Goal: Task Accomplishment & Management: Manage account settings

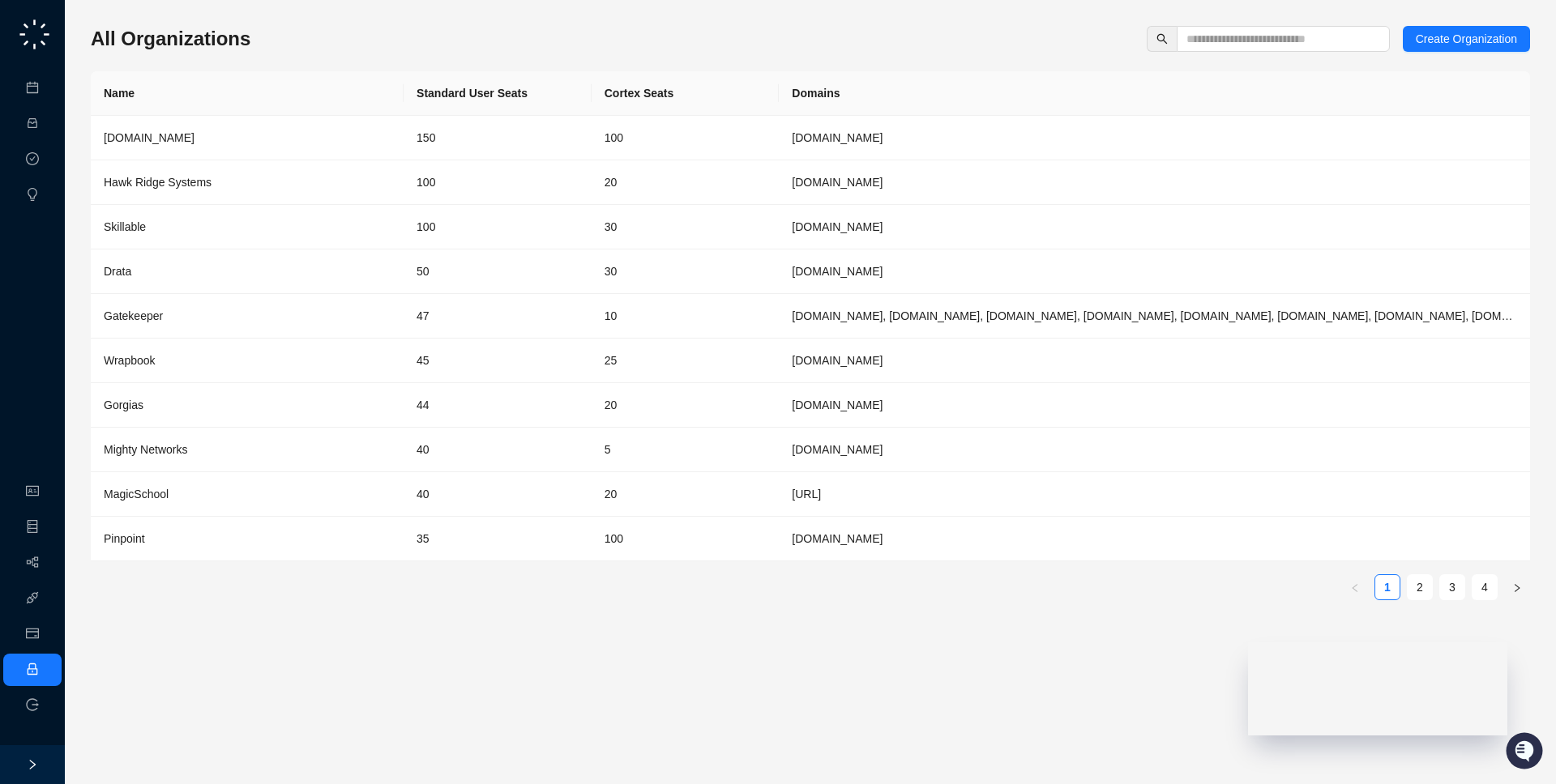
drag, startPoint x: 344, startPoint y: 27, endPoint x: 342, endPoint y: 40, distance: 13.2
click at [342, 40] on div "All Organizations Create Organization" at bounding box center [810, 39] width 1439 height 26
click at [1285, 43] on input "text" at bounding box center [1277, 38] width 181 height 18
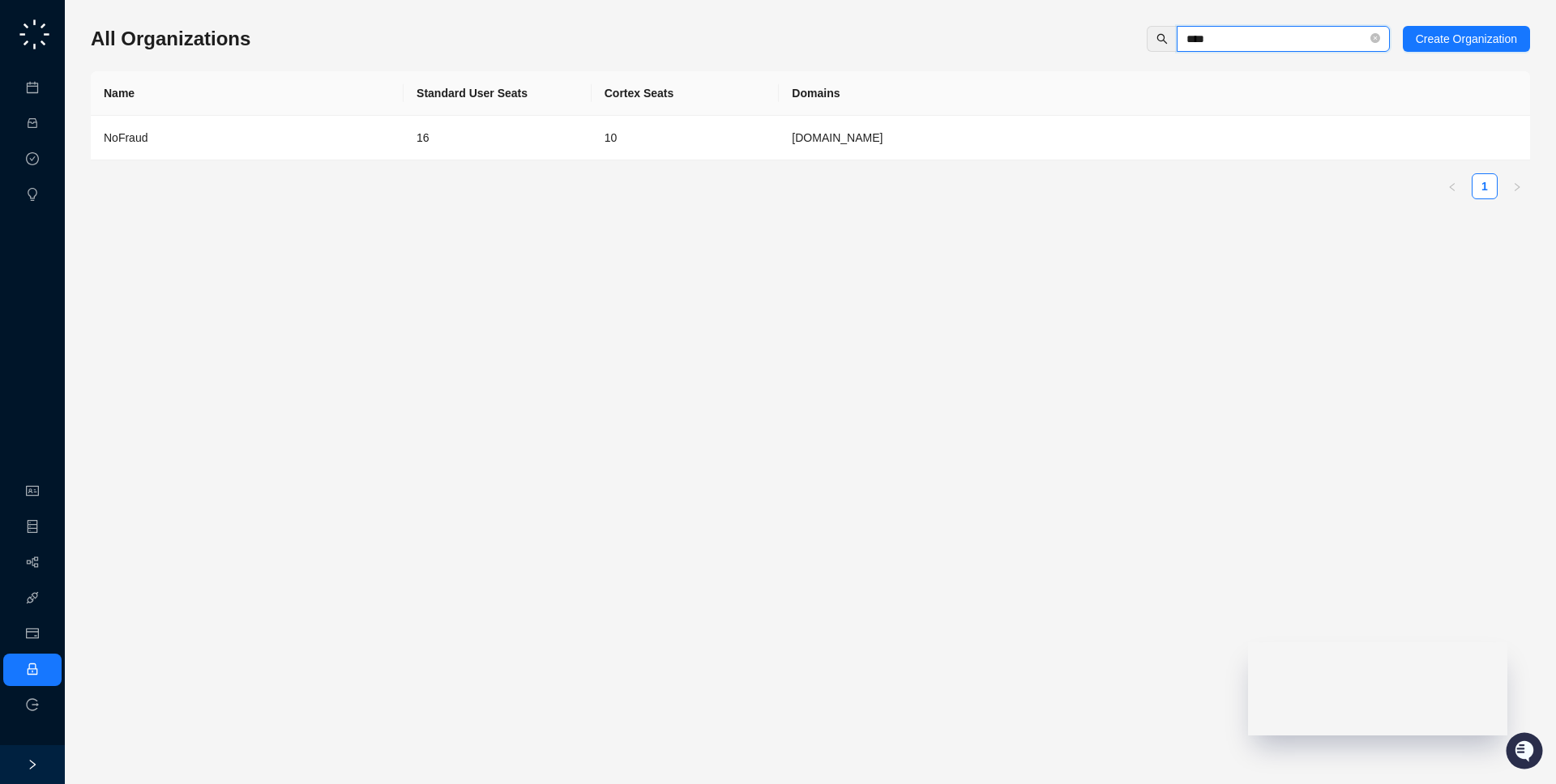
type input "****"
click at [911, 162] on div "Name Standard User Seats Cortex Seats Domains NoFraud 16 10 [DOMAIN_NAME] 1" at bounding box center [810, 135] width 1439 height 128
click at [912, 150] on td "[DOMAIN_NAME]" at bounding box center [1154, 138] width 751 height 45
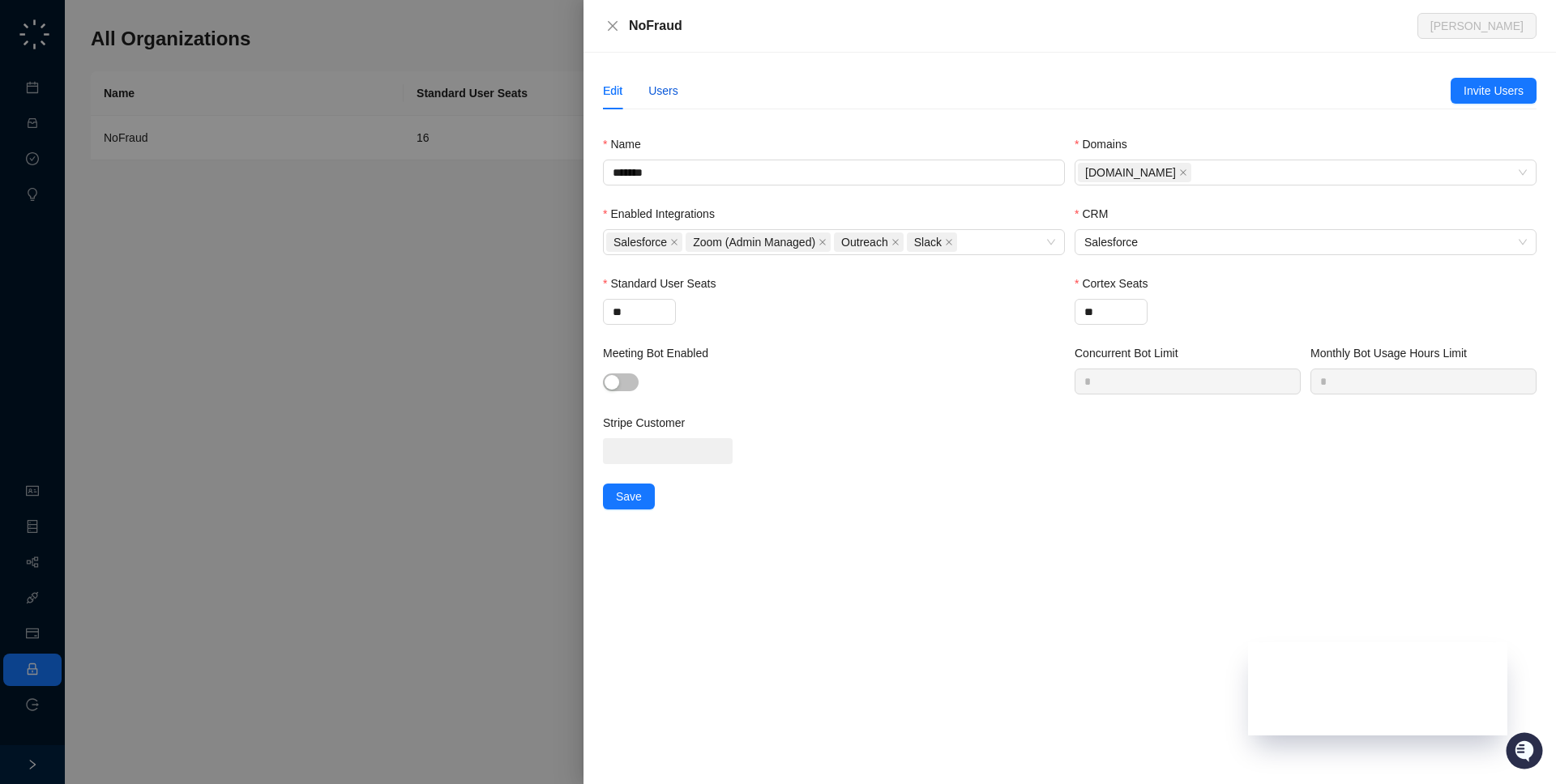
click at [672, 93] on div "Users" at bounding box center [663, 90] width 30 height 18
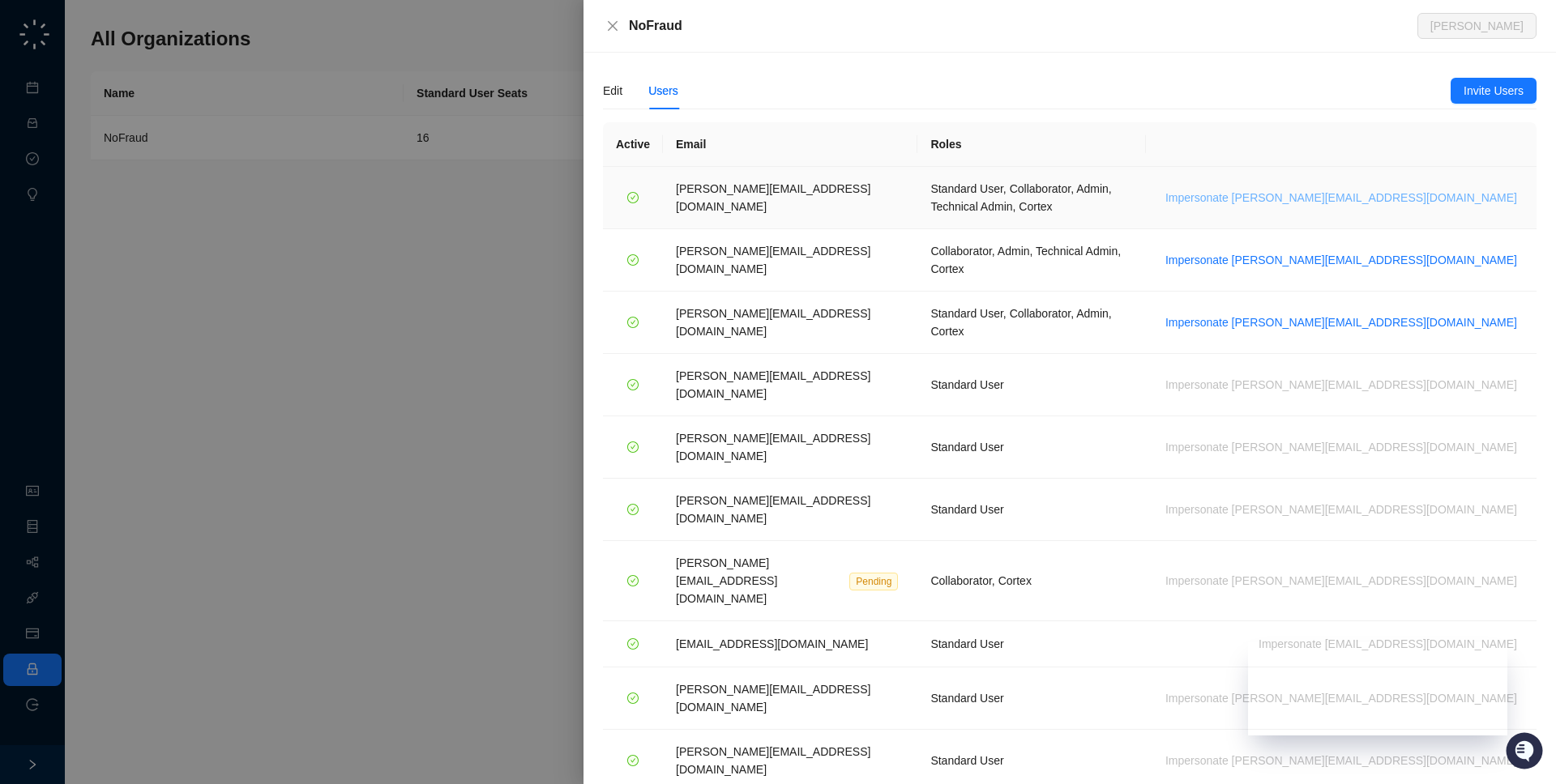
click at [1471, 188] on span "Impersonate [PERSON_NAME][EMAIL_ADDRESS][DOMAIN_NAME]" at bounding box center [1341, 197] width 352 height 18
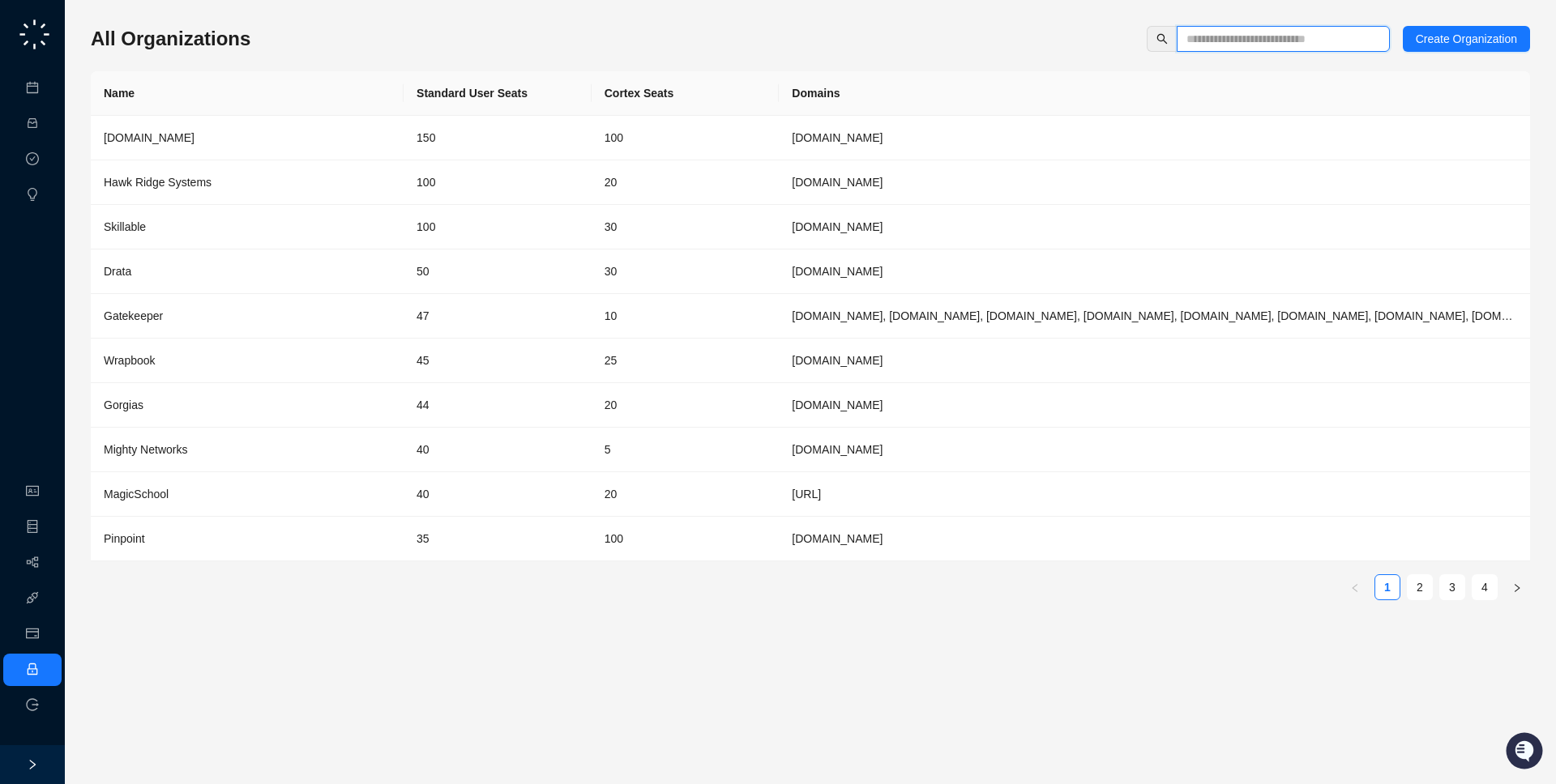
click at [1302, 41] on input "text" at bounding box center [1277, 38] width 181 height 18
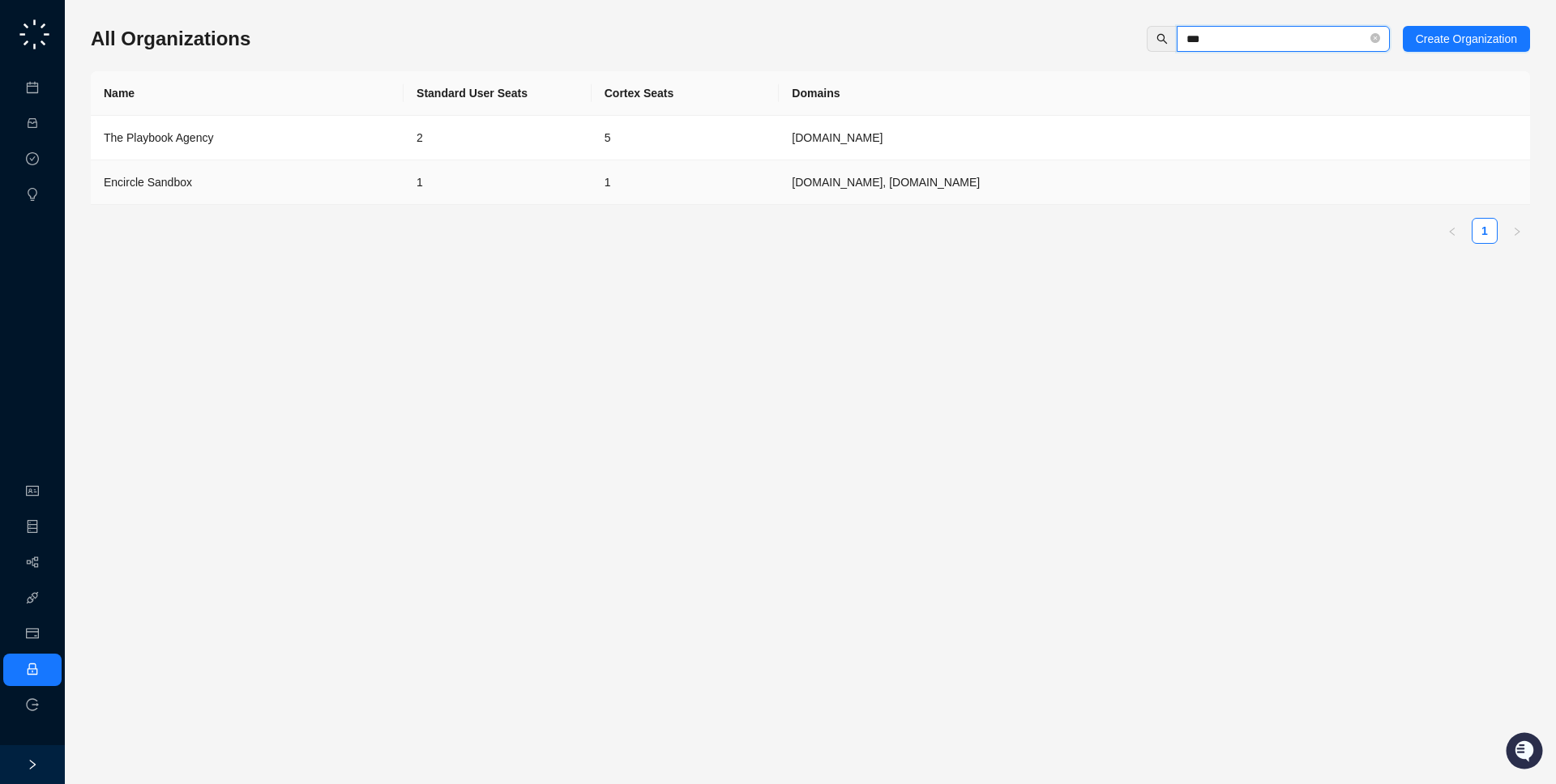
type input "***"
click at [935, 178] on td "encircleapp.com, encircleapp.com.fullsb" at bounding box center [1154, 183] width 751 height 45
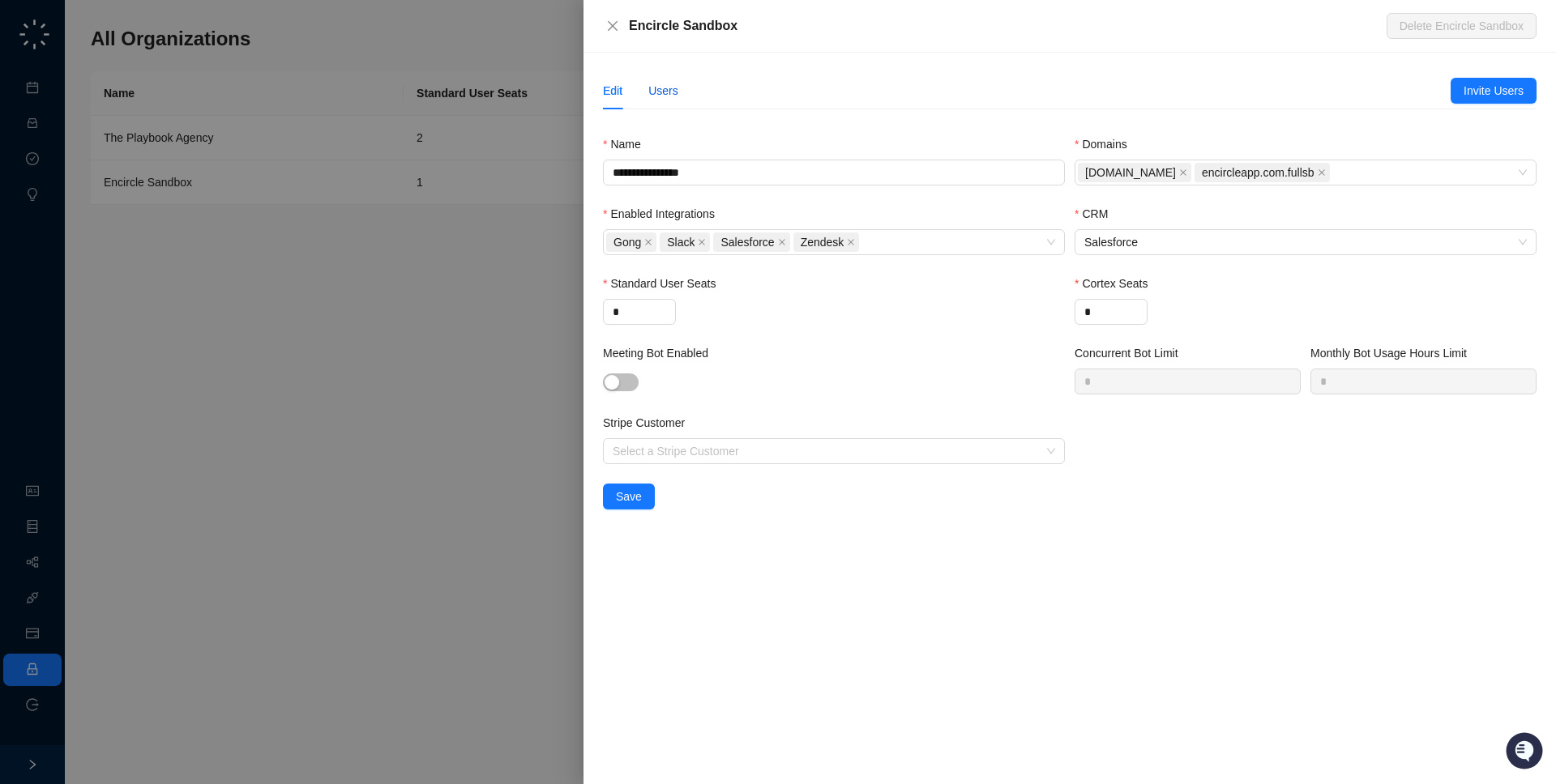
click at [665, 93] on div "Users" at bounding box center [663, 90] width 30 height 18
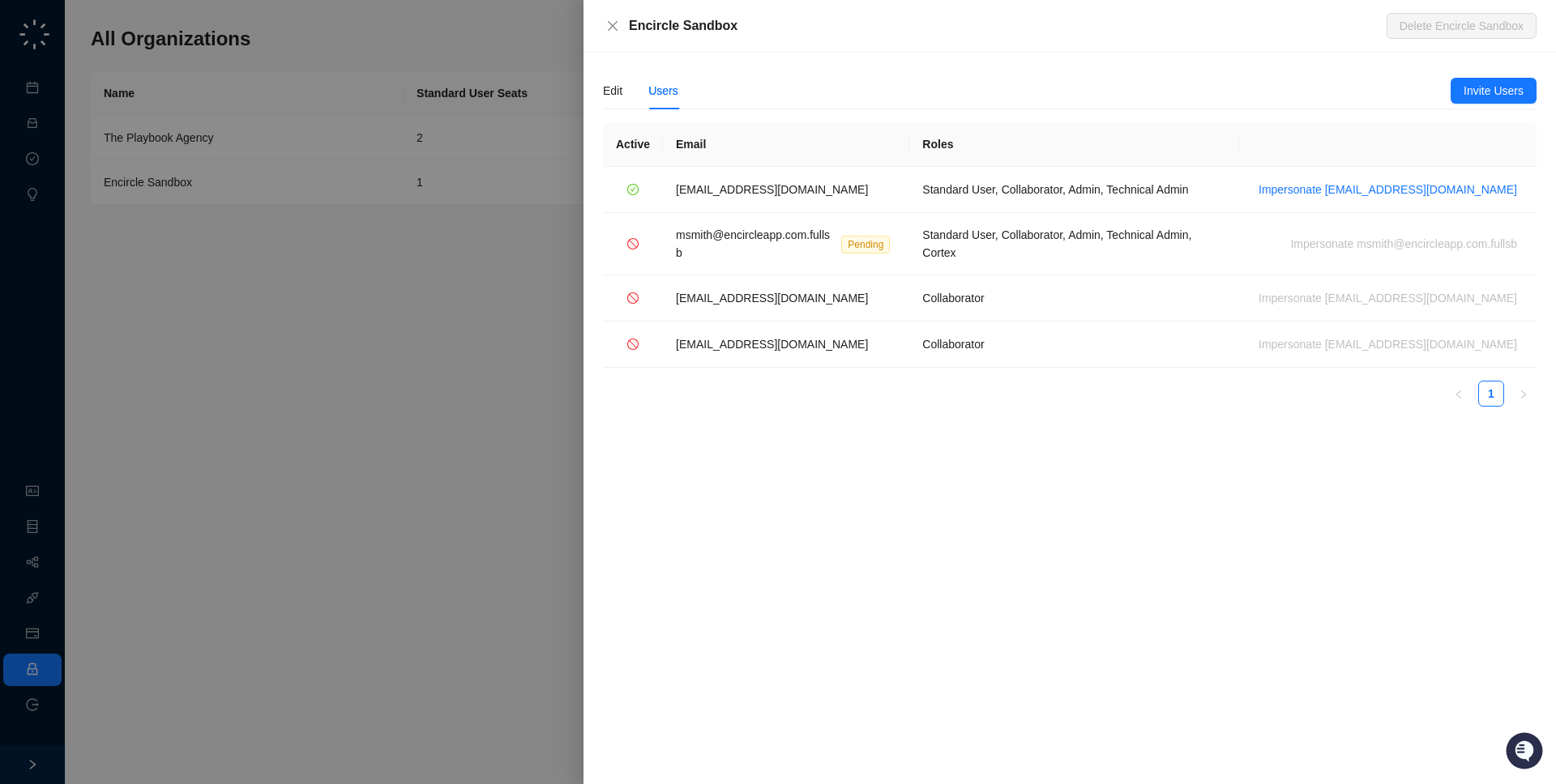
drag, startPoint x: 776, startPoint y: 20, endPoint x: 761, endPoint y: 43, distance: 27.5
click at [775, 38] on div "Encircle Sandbox Delete Encircle Sandbox" at bounding box center [1070, 26] width 973 height 53
click at [366, 271] on div at bounding box center [778, 392] width 1556 height 784
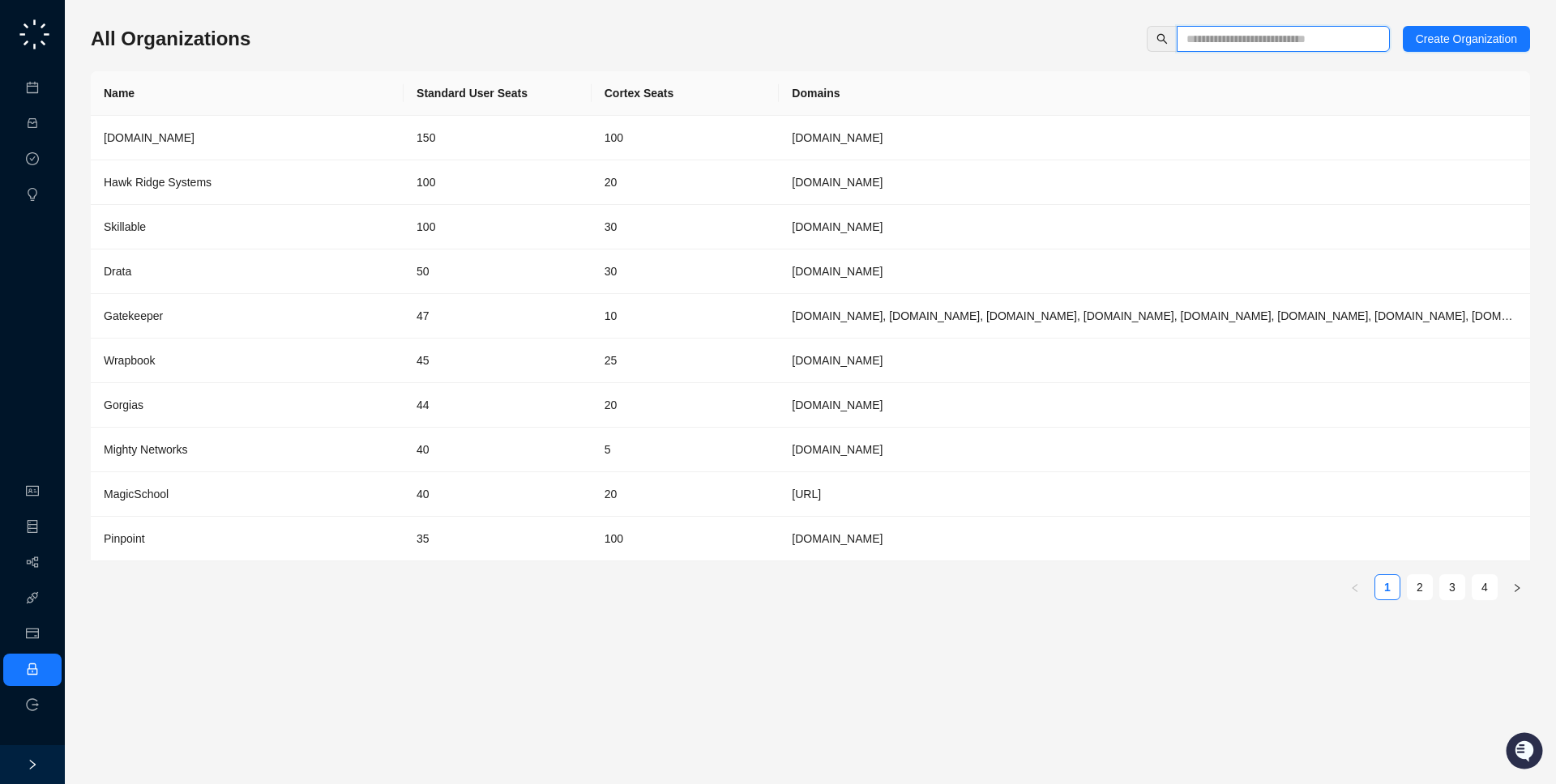
click at [1308, 40] on input "text" at bounding box center [1277, 38] width 181 height 18
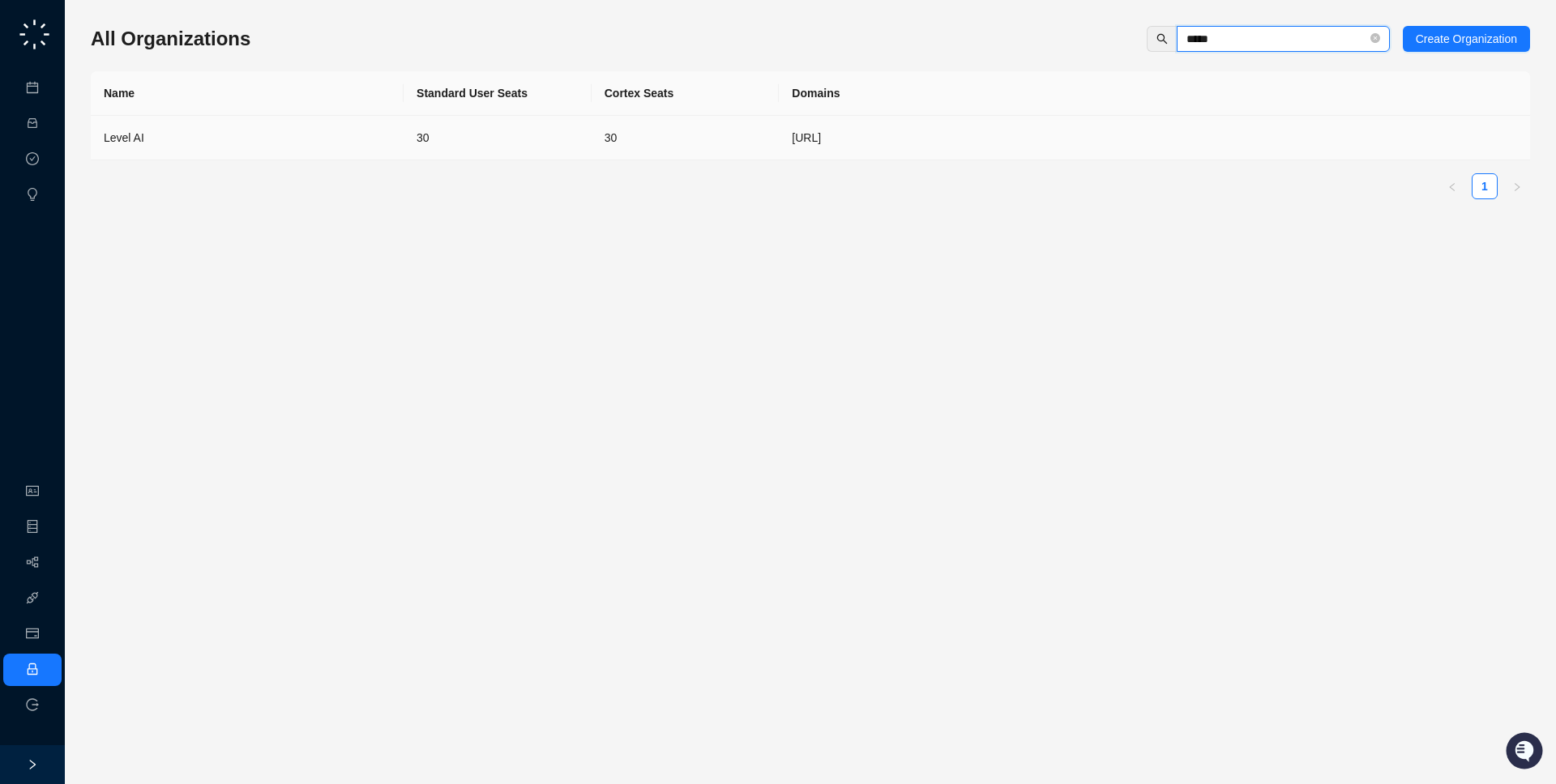
type input "*****"
click at [1017, 144] on td "[URL]" at bounding box center [1154, 138] width 751 height 45
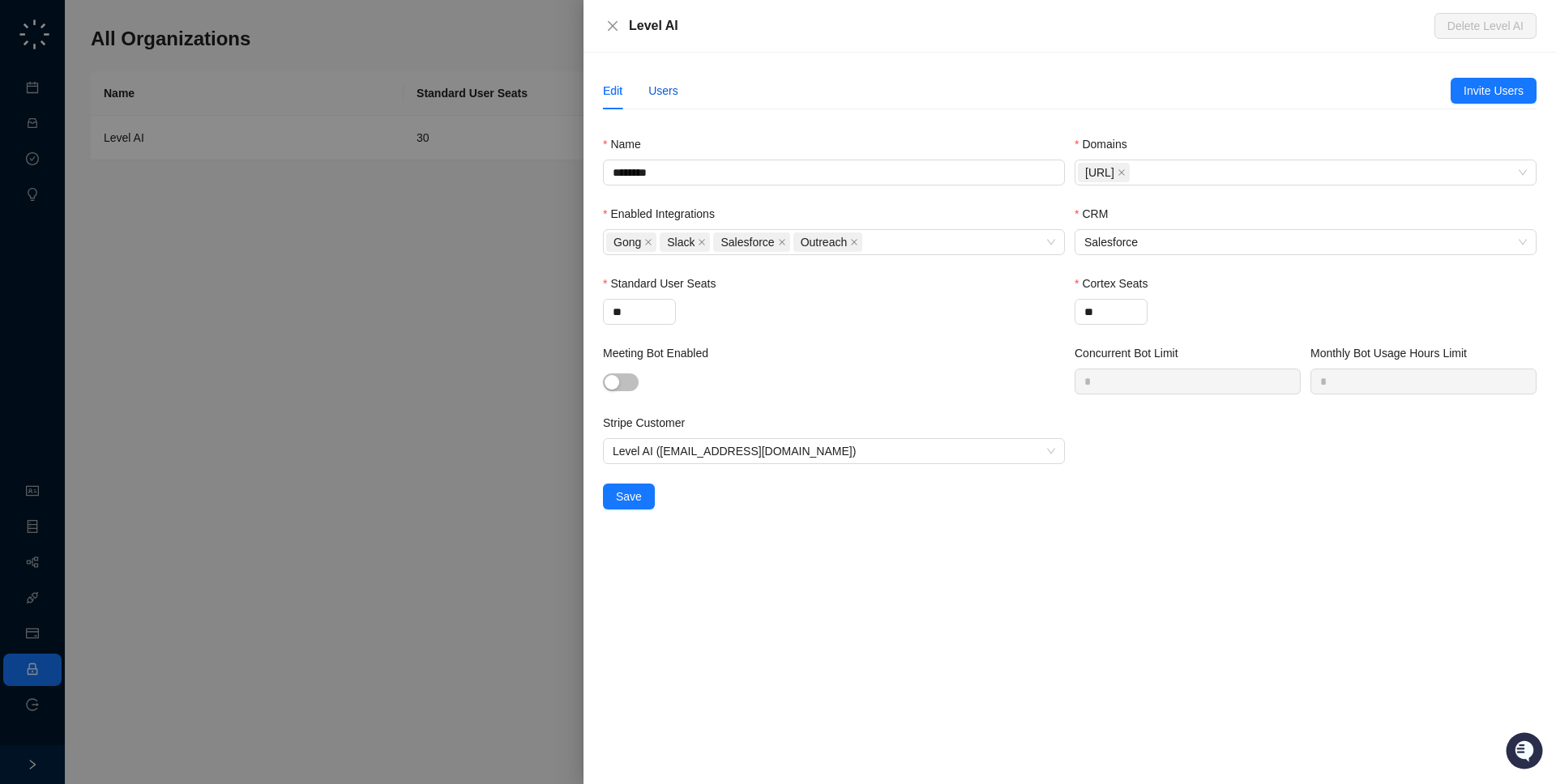
click at [662, 94] on div "Users" at bounding box center [663, 90] width 30 height 18
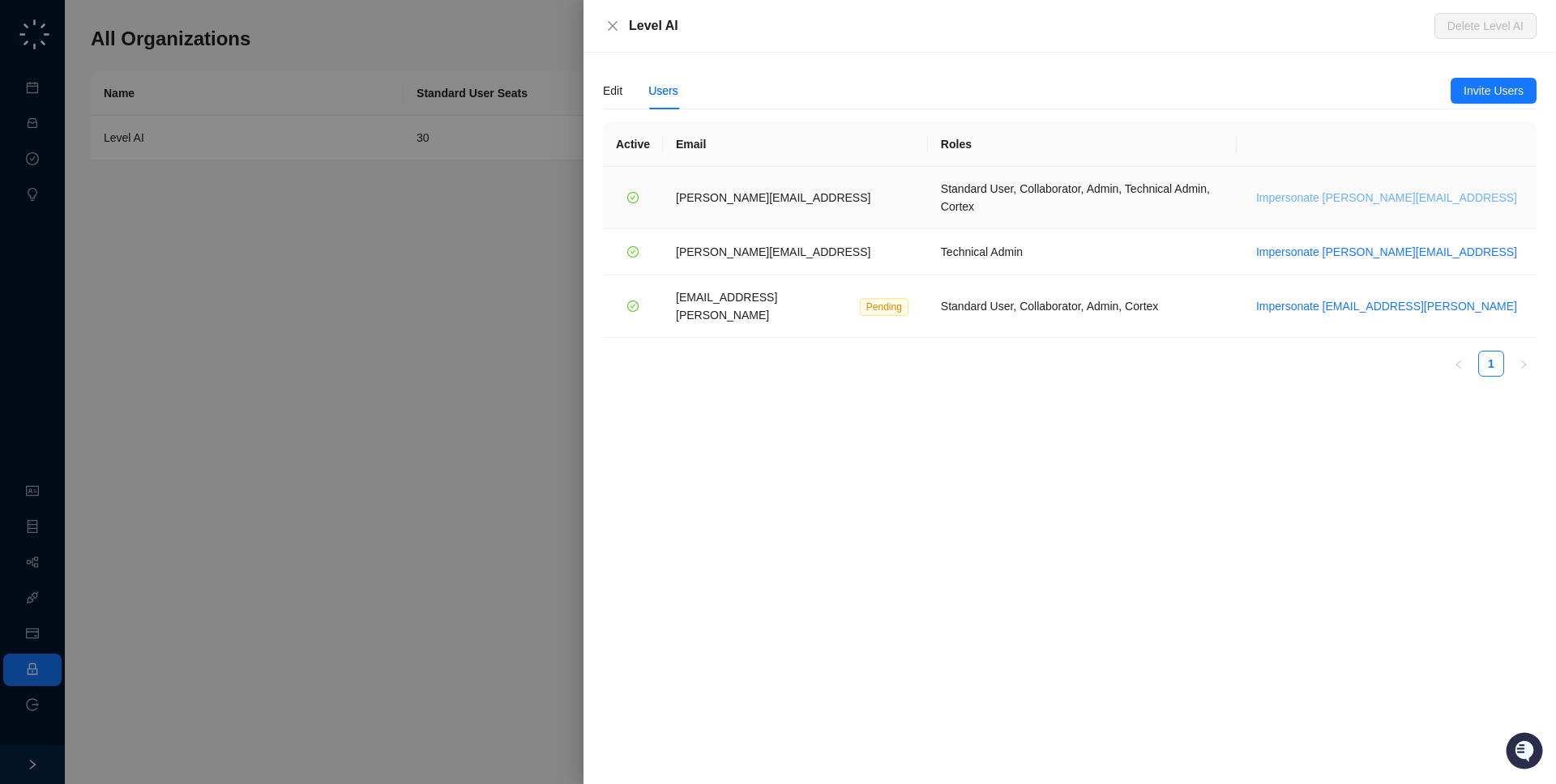
click at [1446, 191] on span "Impersonate shubham.kumar@thelevel.ai" at bounding box center [1386, 197] width 261 height 18
